Goal: Task Accomplishment & Management: Manage account settings

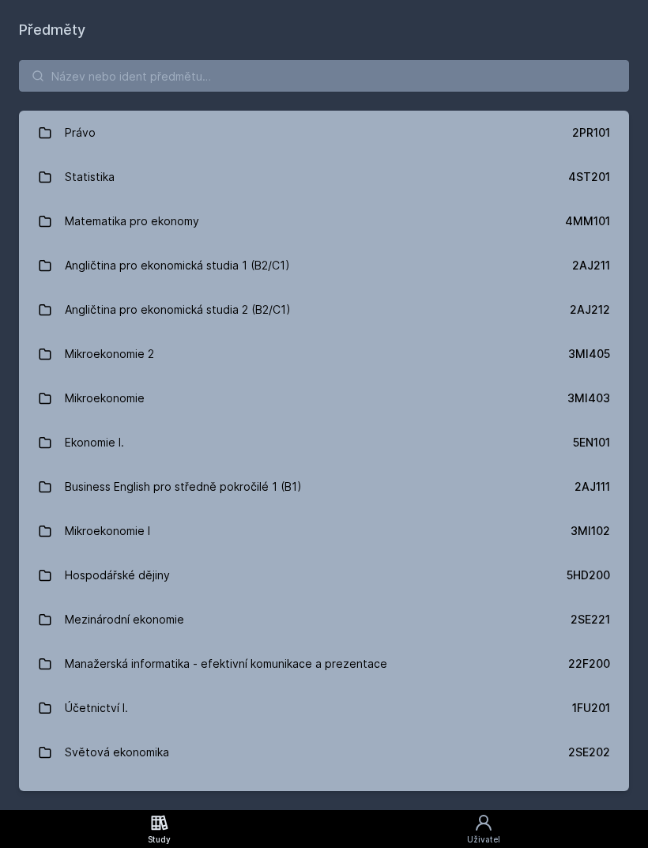
scroll to position [51, 0]
click at [476, 60] on input "search" at bounding box center [324, 76] width 610 height 32
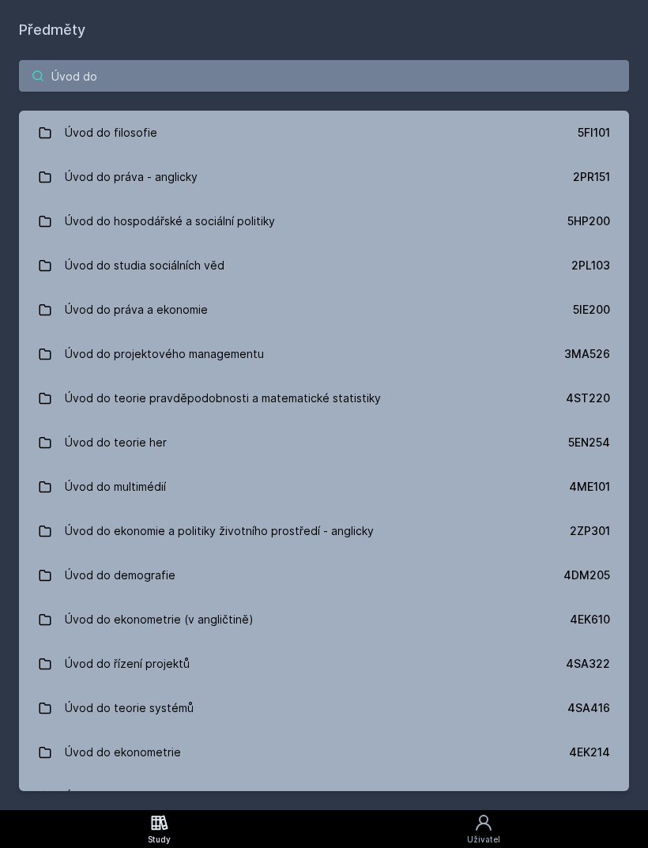
type input "Úvod do"
click at [398, 199] on link "Úvod do hospodářské a sociální politiky 5HP200" at bounding box center [324, 221] width 610 height 44
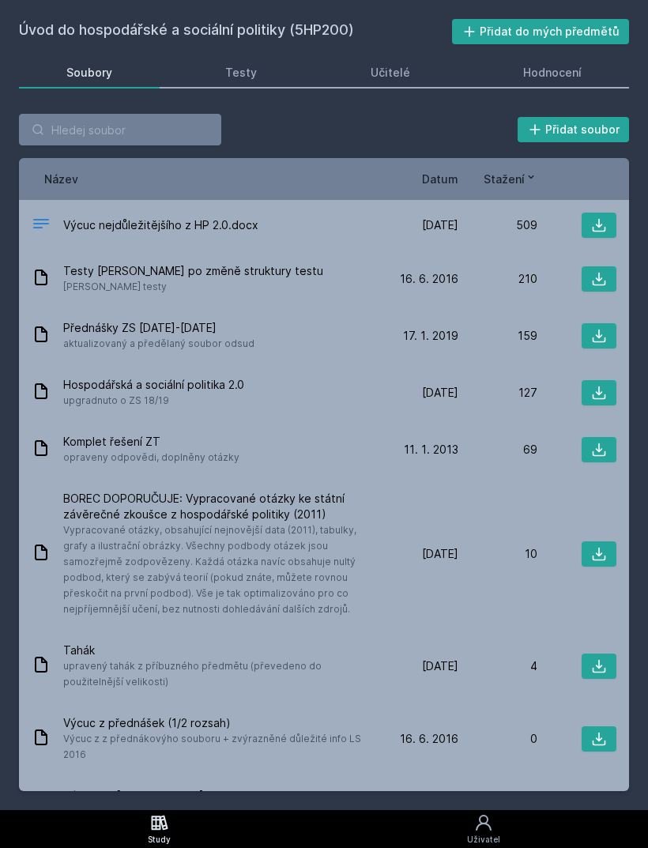
click at [560, 65] on div "Hodnocení" at bounding box center [552, 73] width 58 height 16
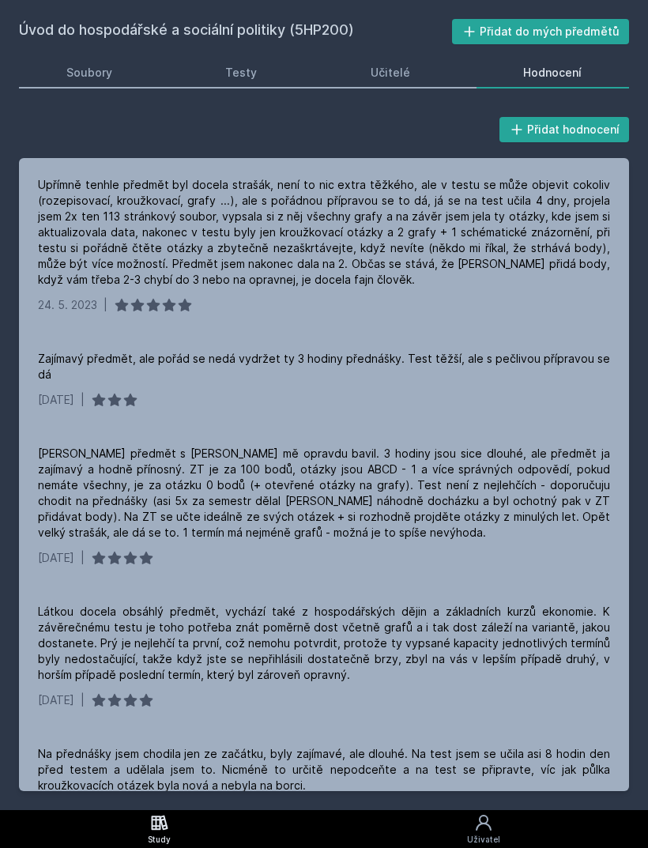
click at [101, 80] on div "Soubory" at bounding box center [89, 73] width 46 height 16
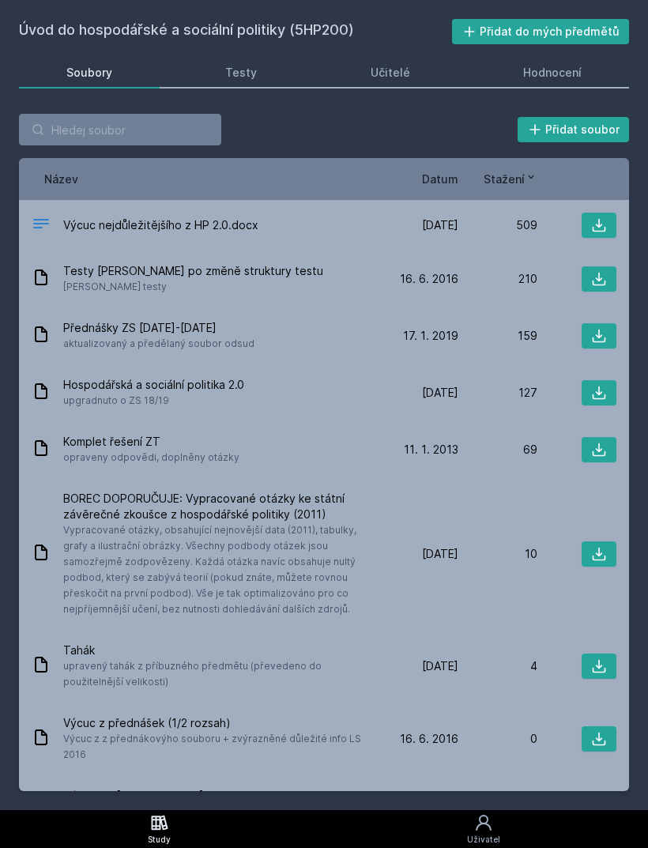
click at [522, 34] on button "Přidat do mých předmětů" at bounding box center [541, 31] width 178 height 25
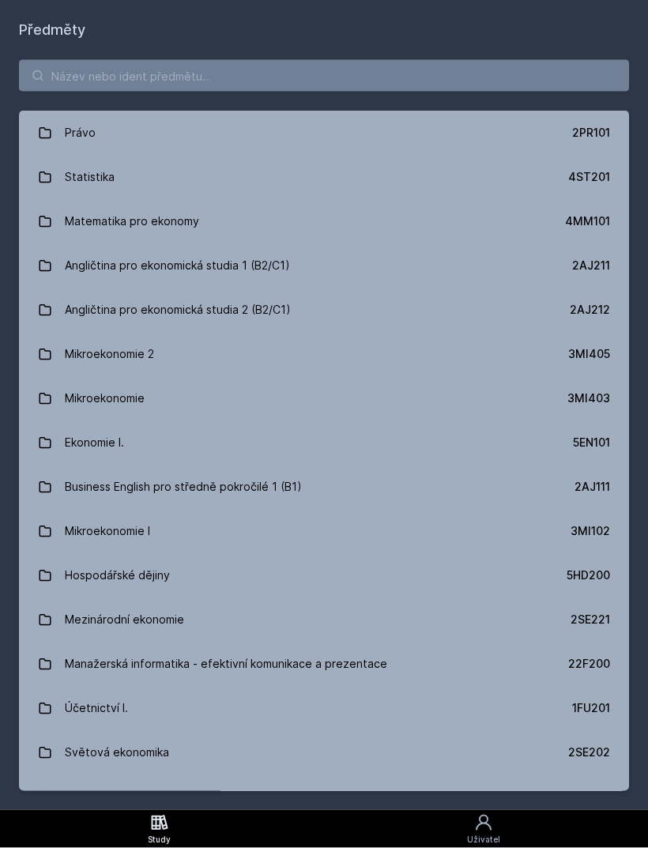
scroll to position [51, 0]
click at [420, 111] on link "Právo 2PR101" at bounding box center [324, 133] width 610 height 44
click at [93, 60] on input "search" at bounding box center [324, 76] width 610 height 32
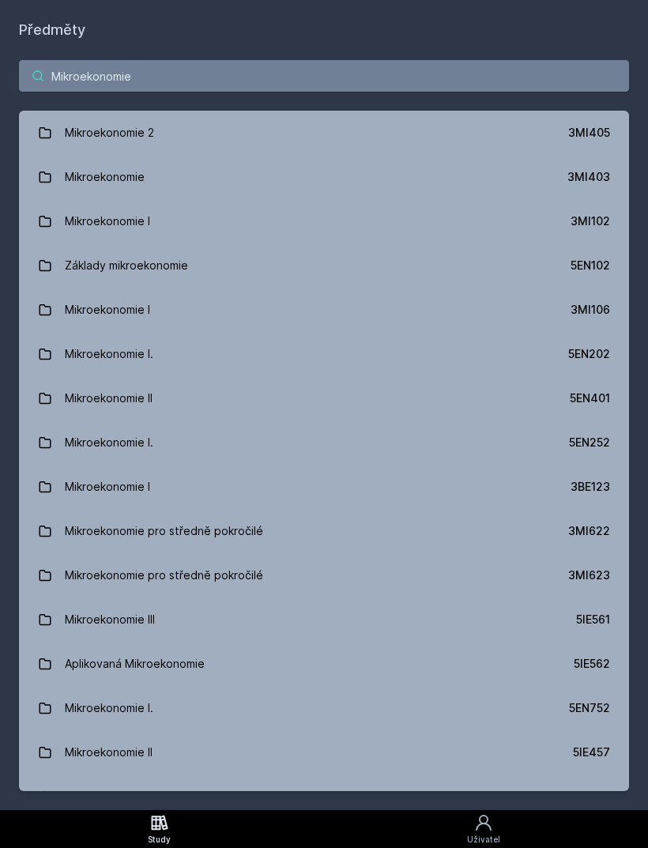
type input "Mikroekonomie"
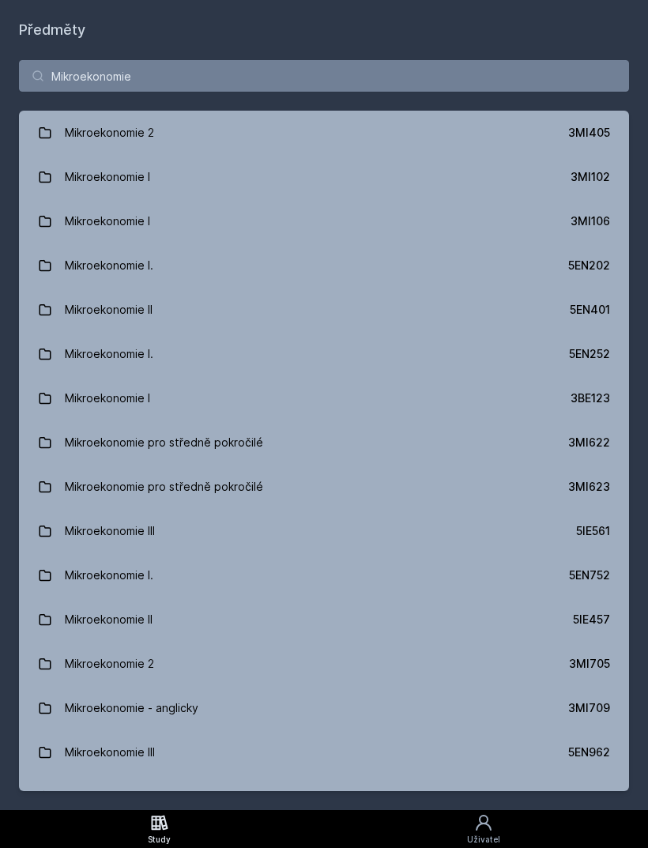
click at [561, 243] on link "Mikroekonomie I. 5EN202" at bounding box center [324, 265] width 610 height 44
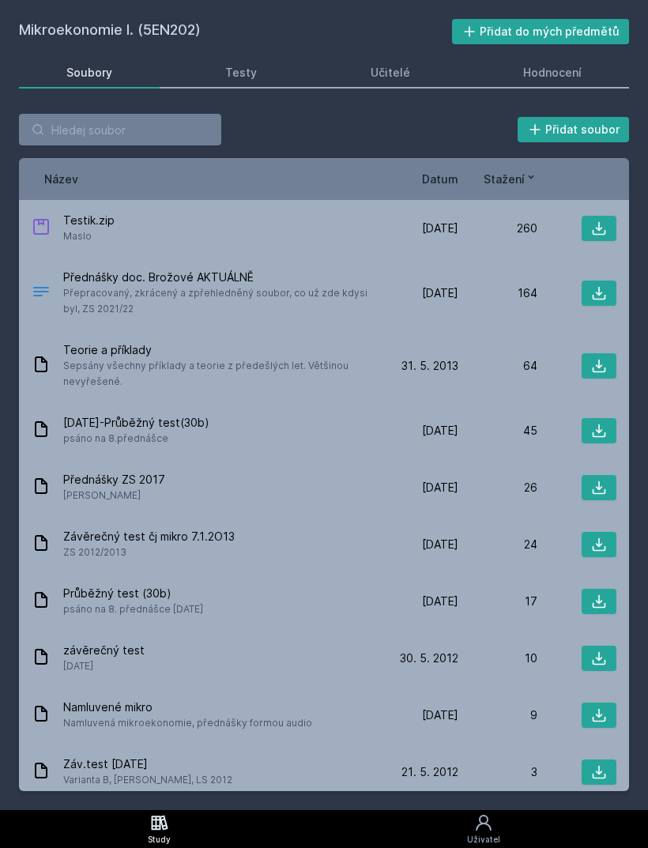
click at [399, 65] on div "Učitelé" at bounding box center [391, 73] width 40 height 16
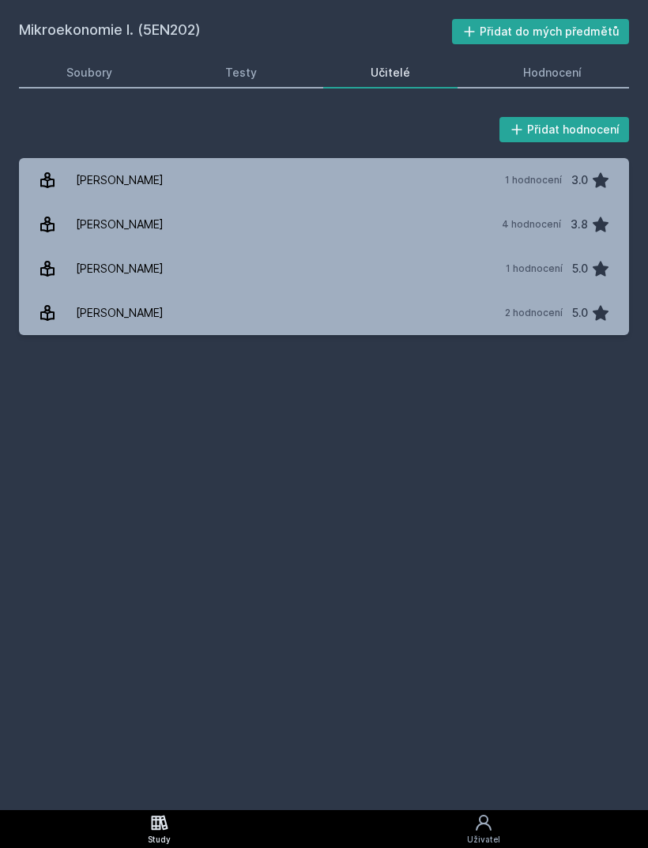
click at [91, 65] on div "Soubory" at bounding box center [89, 73] width 46 height 16
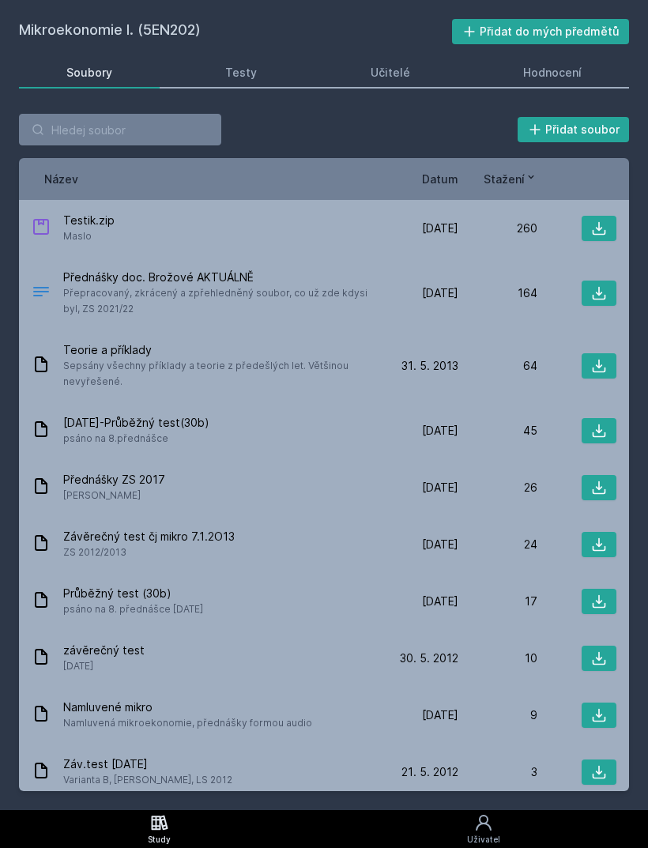
click at [543, 65] on div "Hodnocení" at bounding box center [552, 73] width 58 height 16
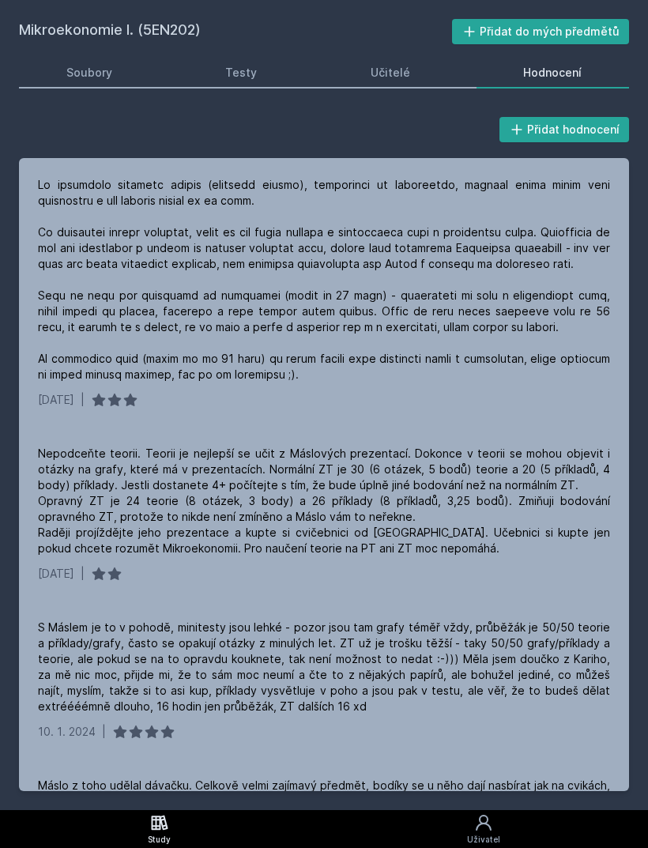
click at [571, 36] on button "Přidat do mých předmětů" at bounding box center [541, 31] width 178 height 25
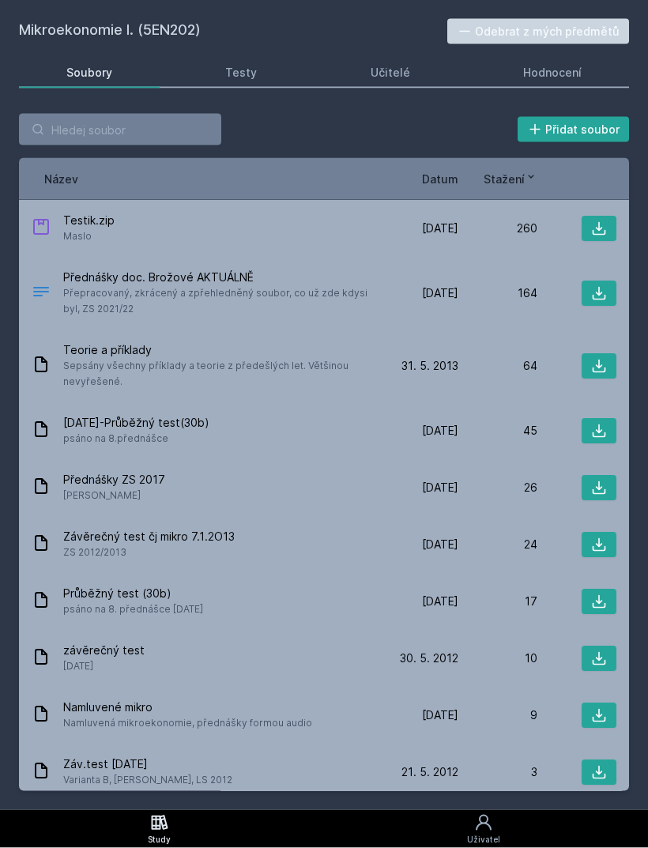
scroll to position [51, 0]
